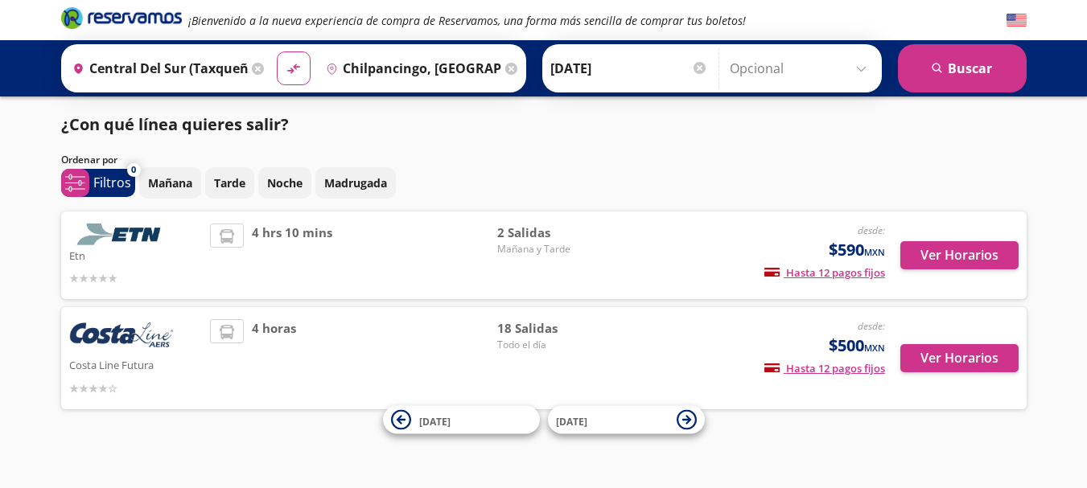
scroll to position [10, 0]
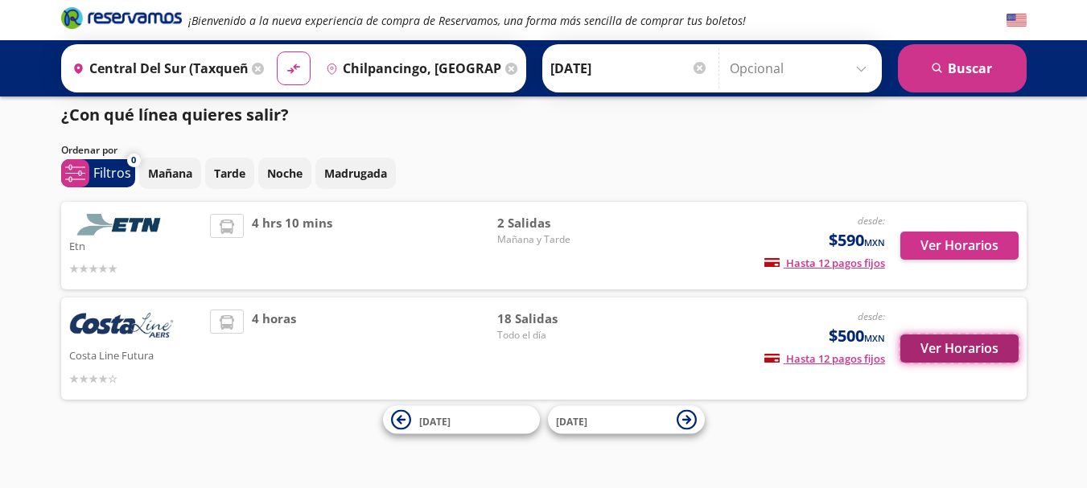
click at [964, 341] on button "Ver Horarios" at bounding box center [959, 349] width 118 height 28
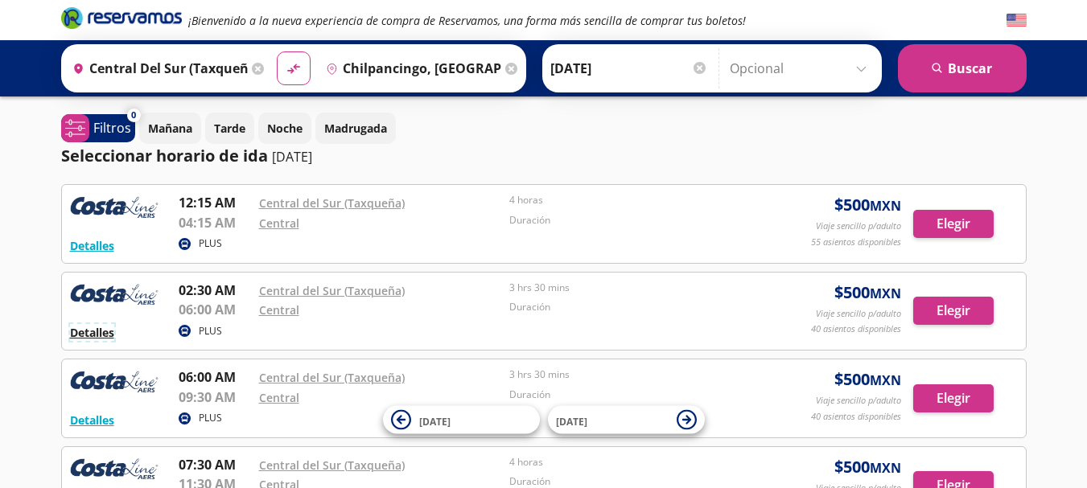
click at [105, 338] on button "Detalles" at bounding box center [92, 332] width 44 height 17
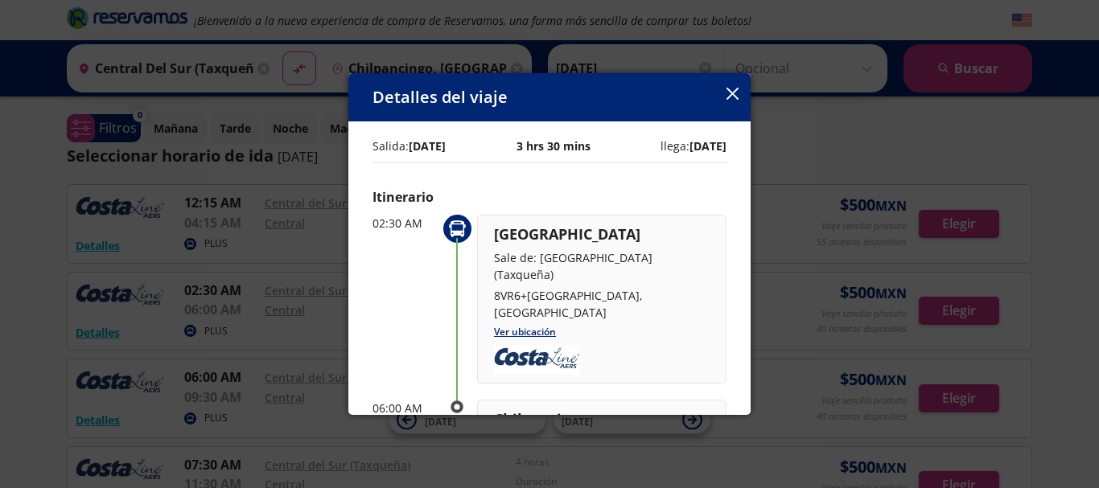
click at [734, 97] on icon "button" at bounding box center [732, 94] width 12 height 12
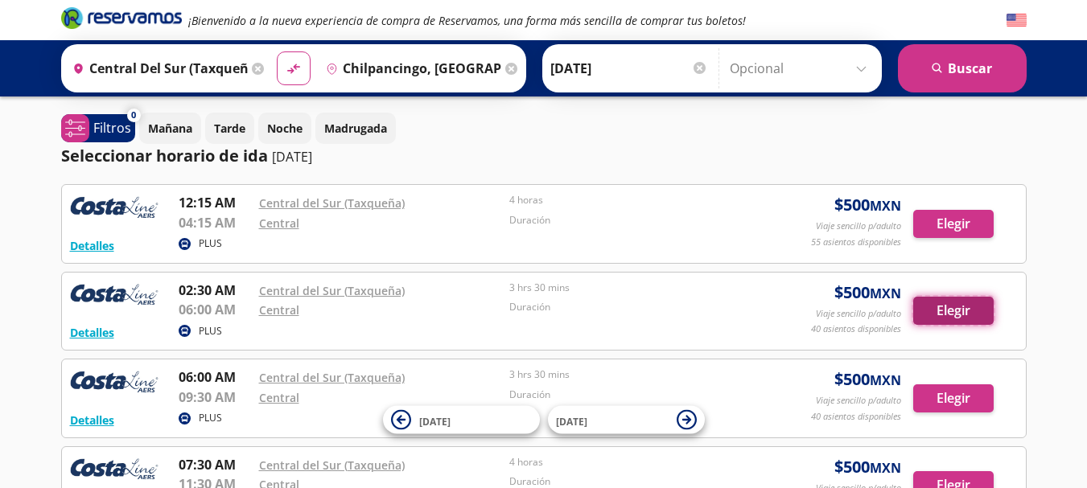
click at [973, 312] on button "Elegir" at bounding box center [953, 311] width 80 height 28
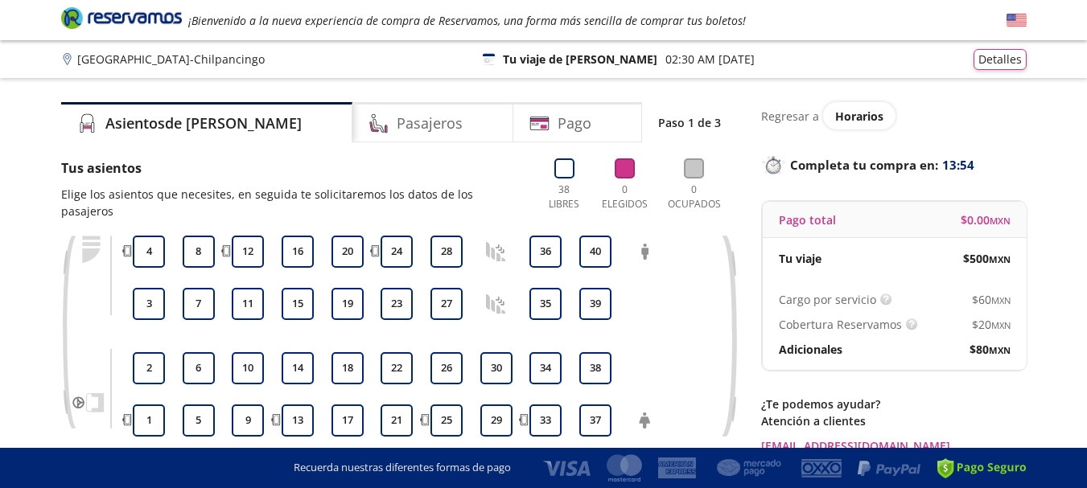
scroll to position [80, 0]
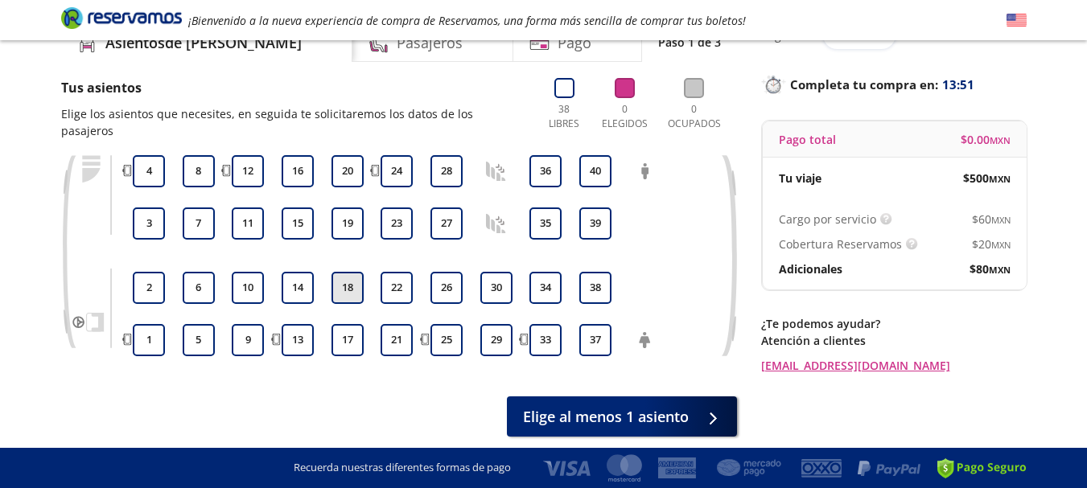
click at [341, 286] on button "18" at bounding box center [347, 288] width 32 height 32
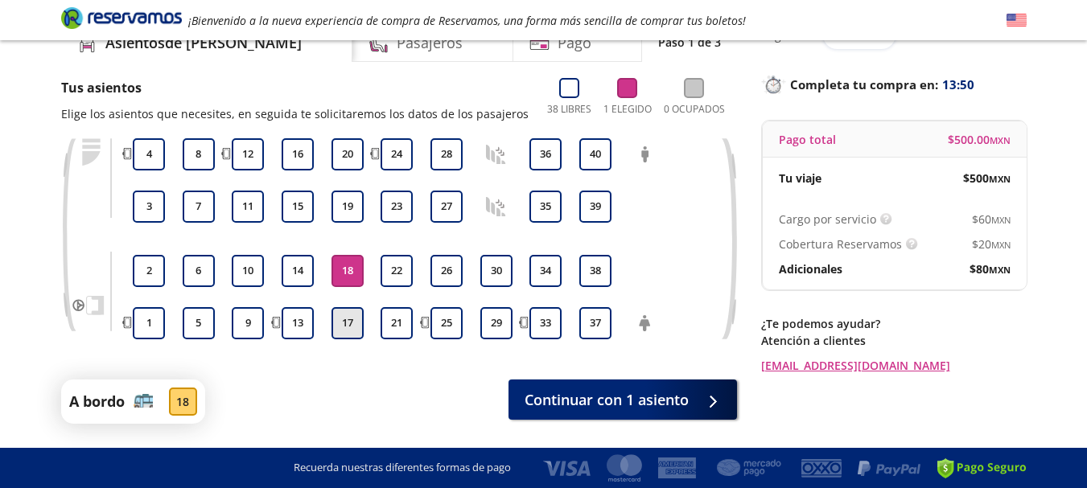
click at [346, 333] on button "17" at bounding box center [347, 323] width 32 height 32
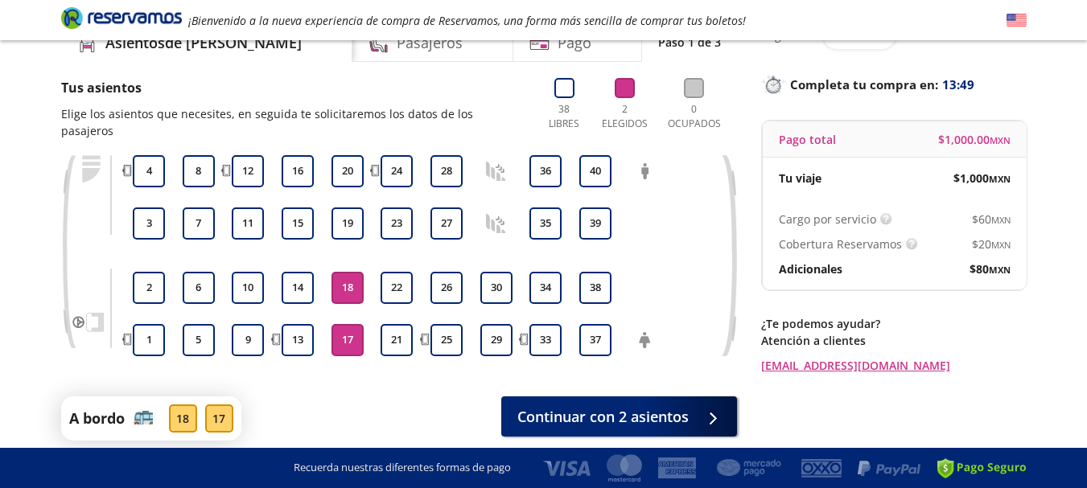
click at [353, 282] on button "18" at bounding box center [347, 288] width 32 height 32
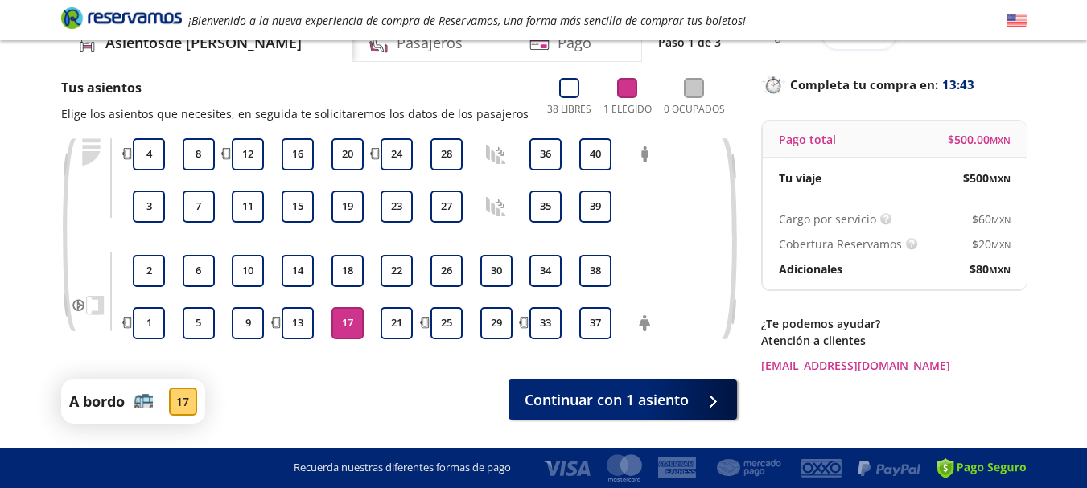
scroll to position [129, 0]
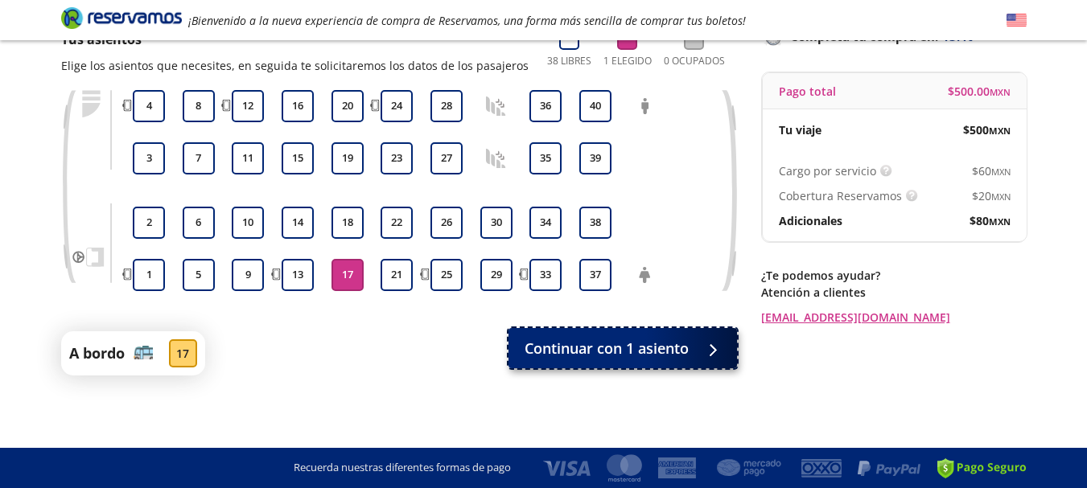
click at [669, 347] on span "Continuar con 1 asiento" at bounding box center [606, 349] width 164 height 22
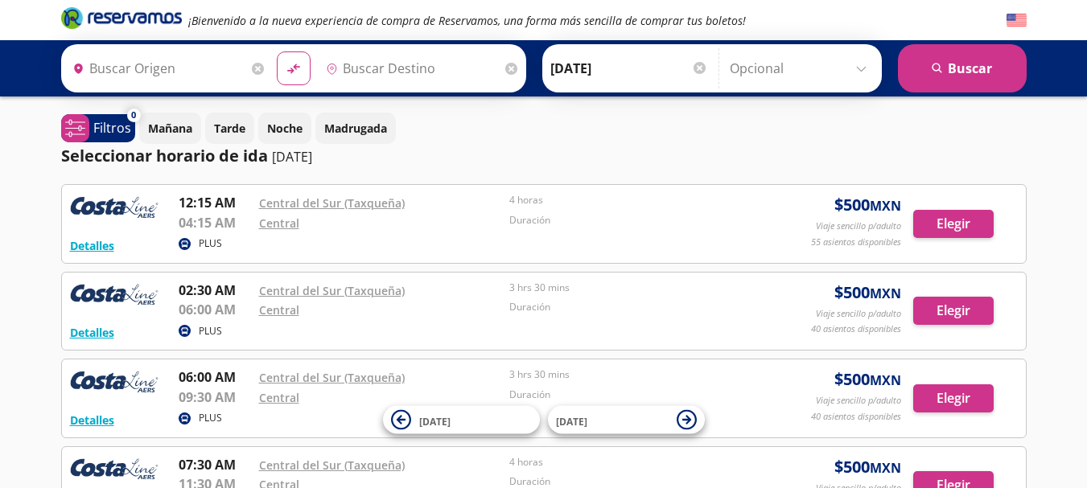
type input "Central del Sur (taxqueña), [GEOGRAPHIC_DATA]"
type input "Chilpancingo, [GEOGRAPHIC_DATA]"
